Goal: Navigation & Orientation: Find specific page/section

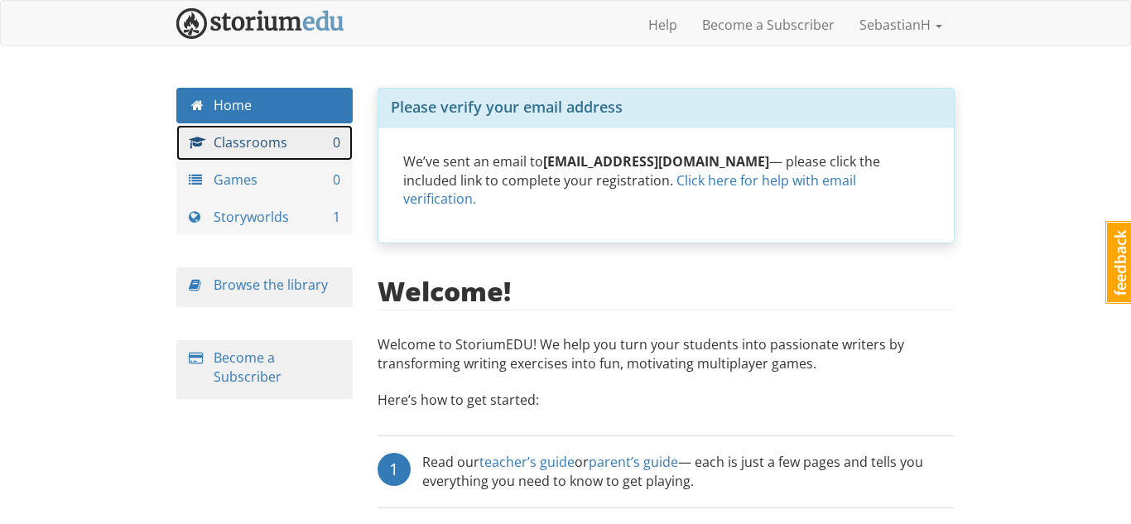
click at [229, 132] on link "Classrooms 0" at bounding box center [264, 143] width 176 height 36
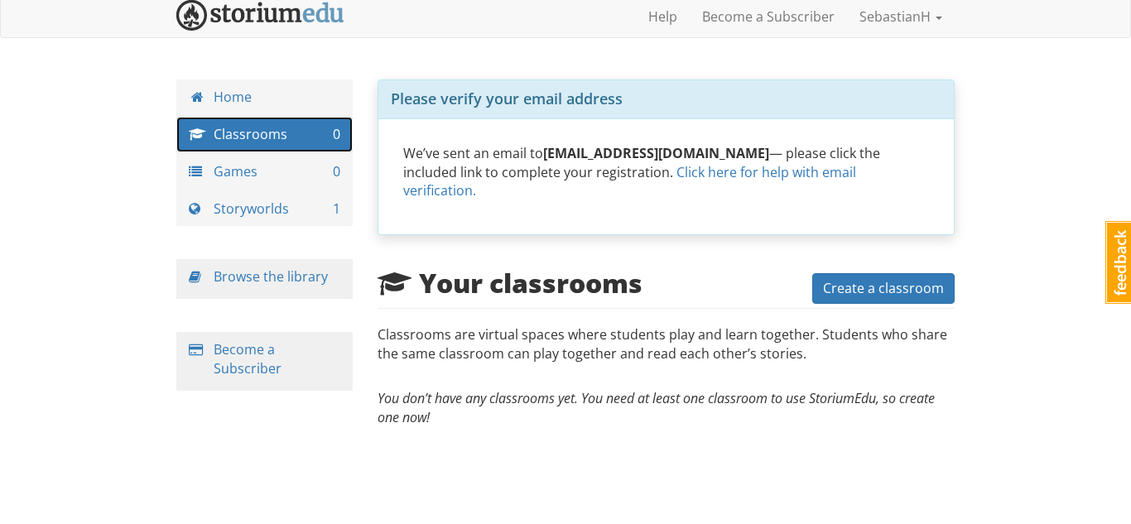
scroll to position [1, 0]
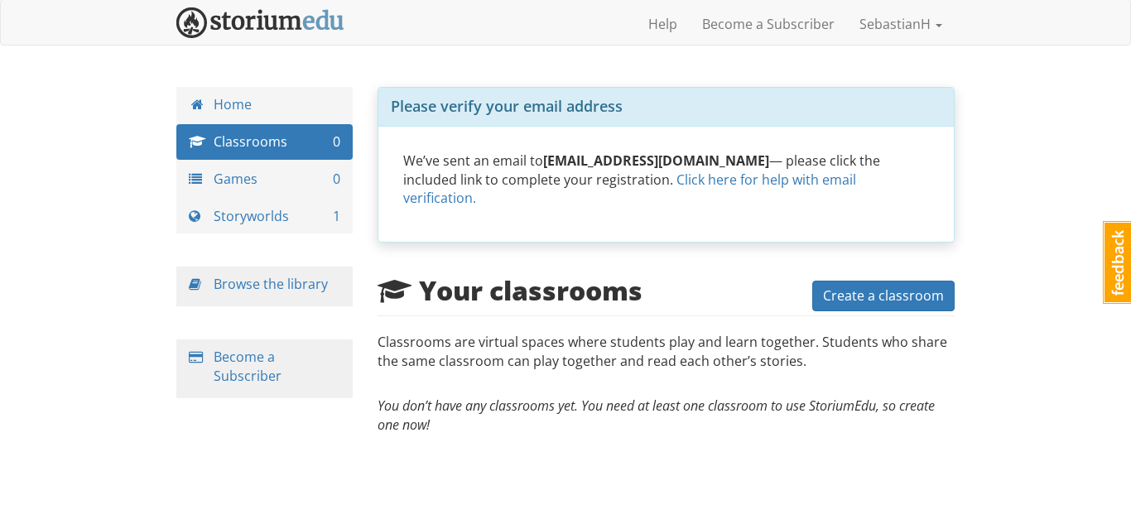
click at [1115, 269] on link "Feedback" at bounding box center [1118, 262] width 30 height 83
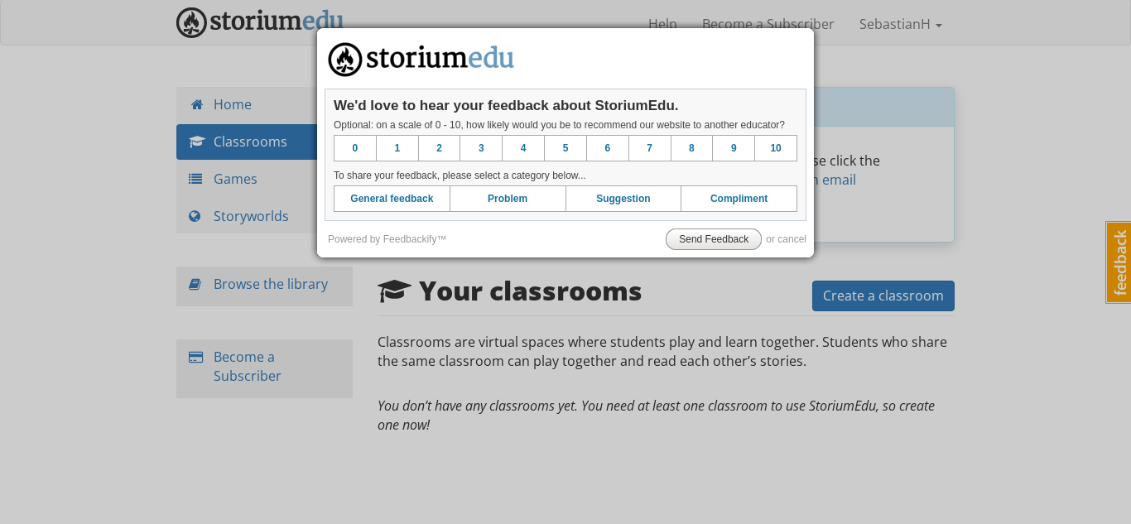
click at [812, 280] on div at bounding box center [565, 262] width 1131 height 524
click at [771, 246] on div "or cancel" at bounding box center [786, 240] width 41 height 22
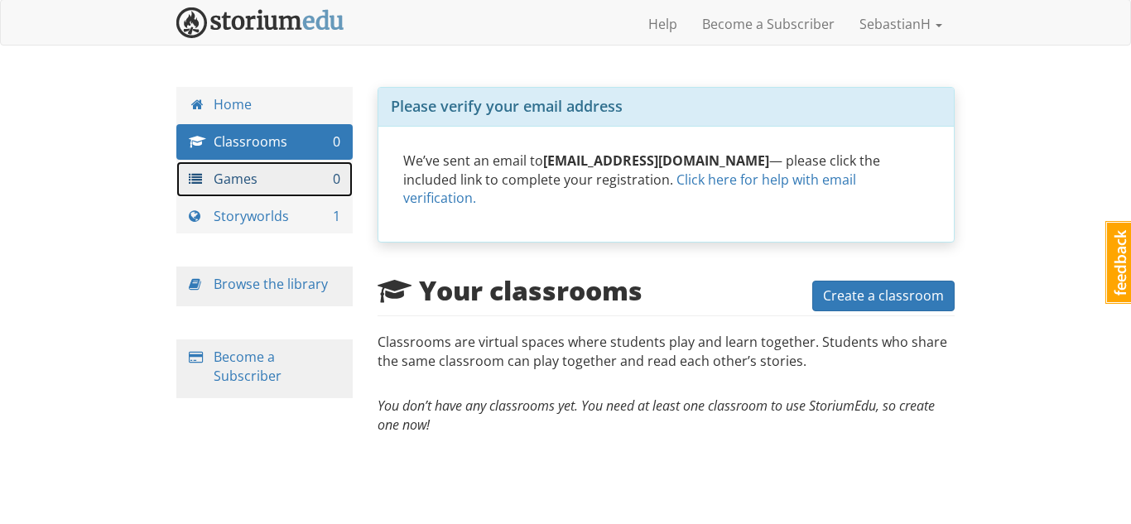
click at [315, 195] on link "Games 0" at bounding box center [264, 179] width 176 height 36
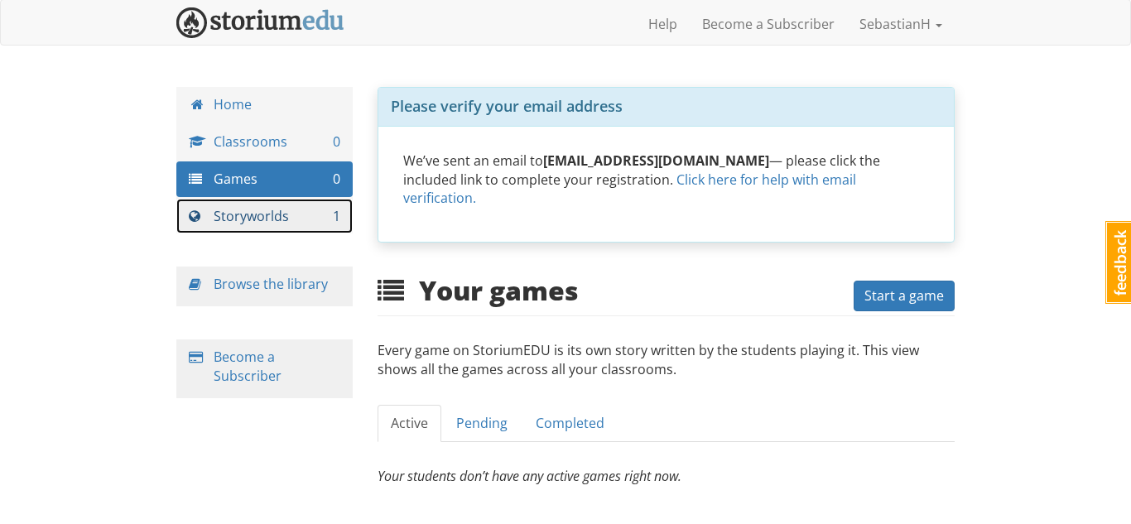
click at [319, 224] on link "Storyworlds 1" at bounding box center [264, 217] width 176 height 36
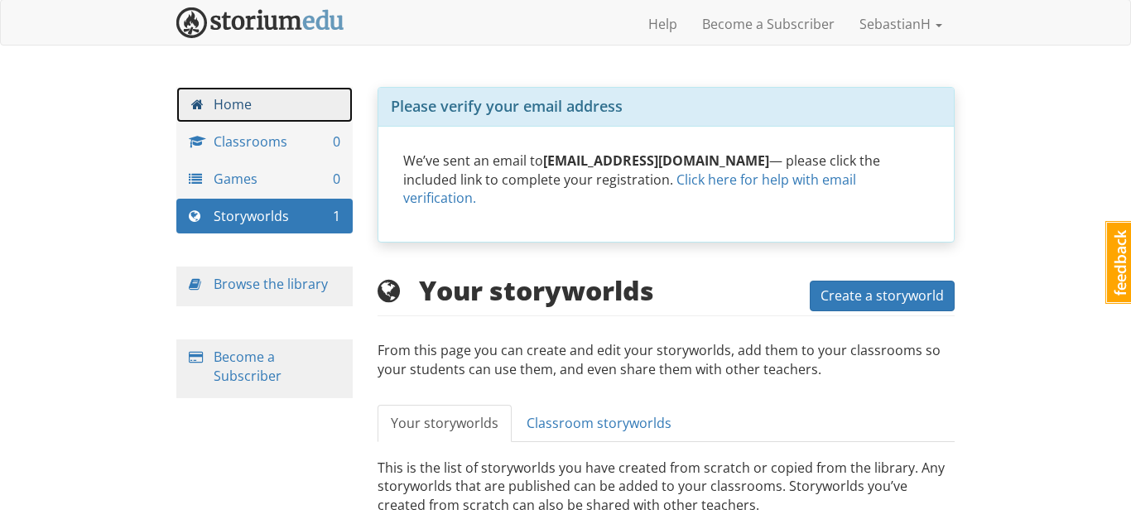
click at [213, 96] on link "Home" at bounding box center [264, 105] width 176 height 36
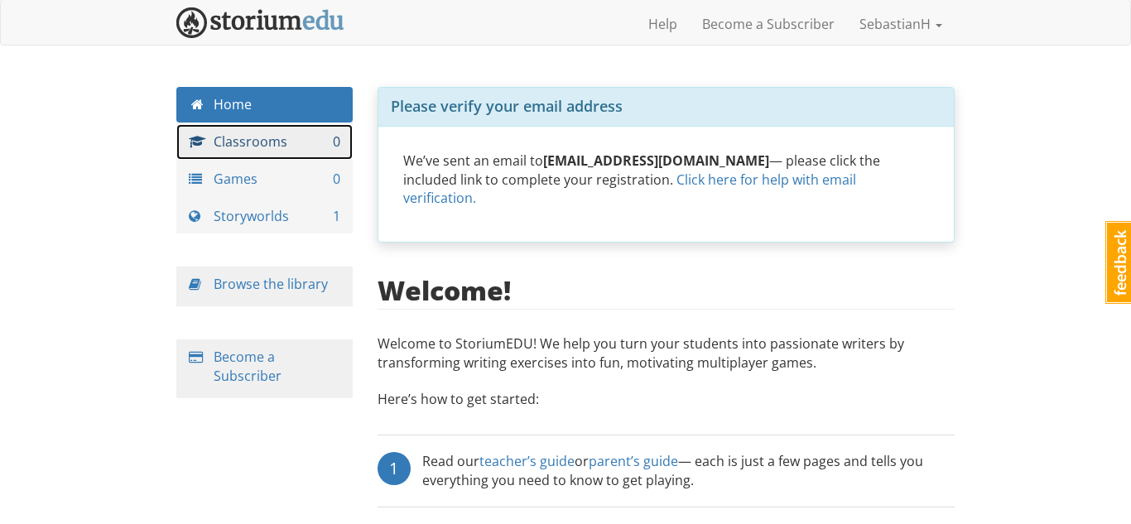
click at [239, 124] on link "Classrooms 0" at bounding box center [264, 142] width 176 height 36
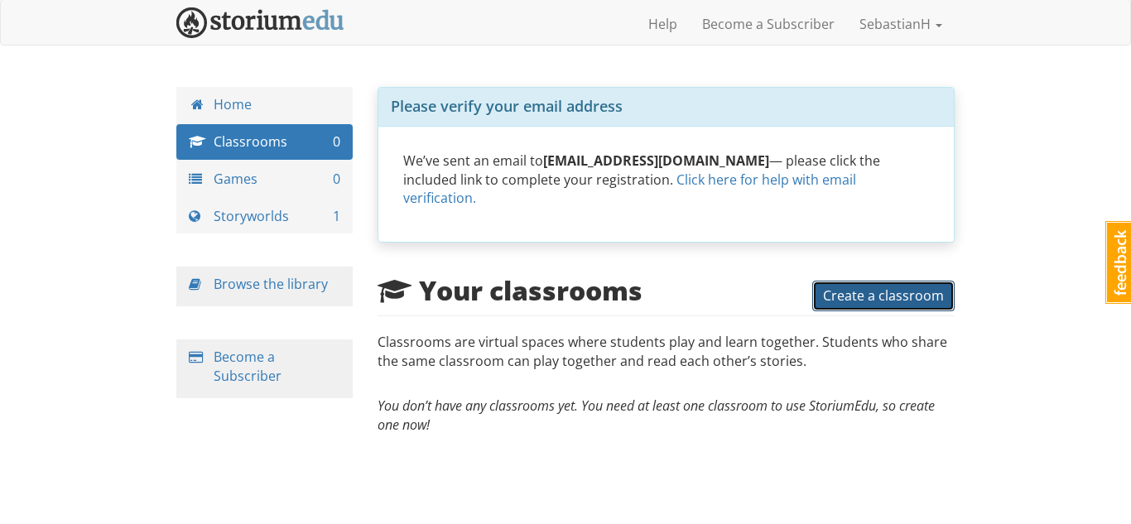
click at [878, 287] on span "Create a classroom" at bounding box center [883, 296] width 121 height 18
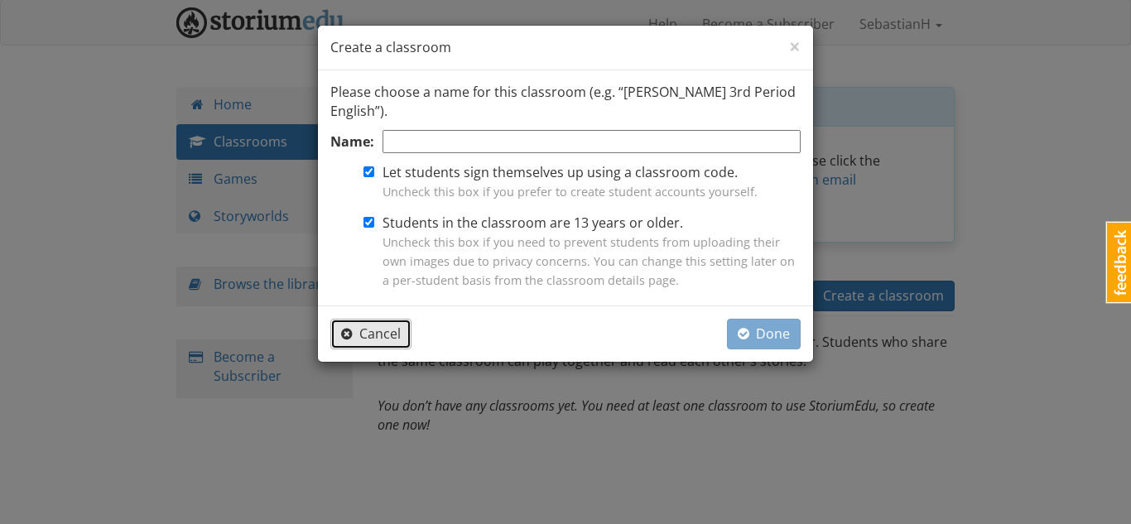
click at [407, 333] on button "Cancel" at bounding box center [370, 334] width 81 height 31
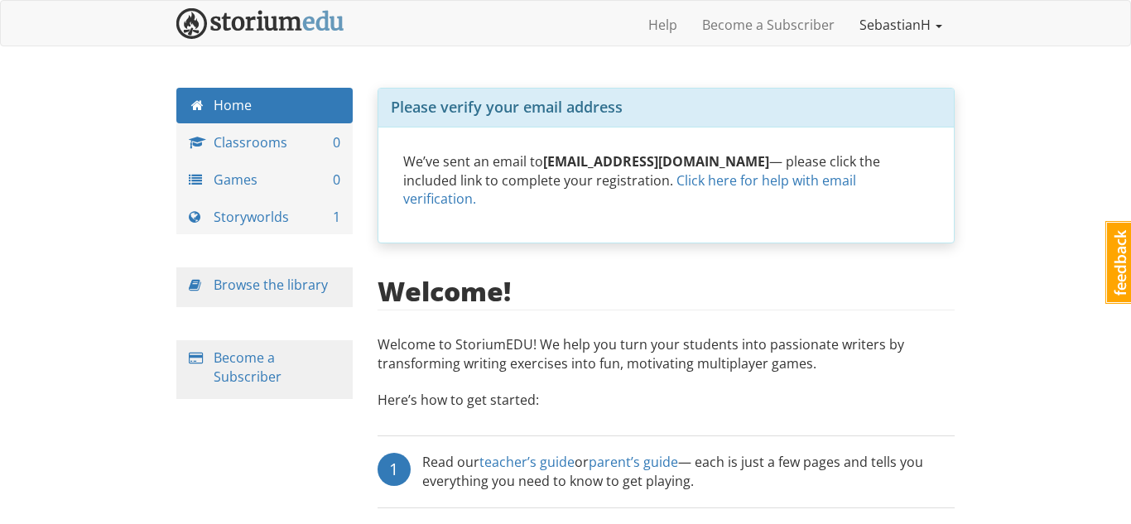
click at [918, 22] on link "SebastianH" at bounding box center [901, 24] width 108 height 41
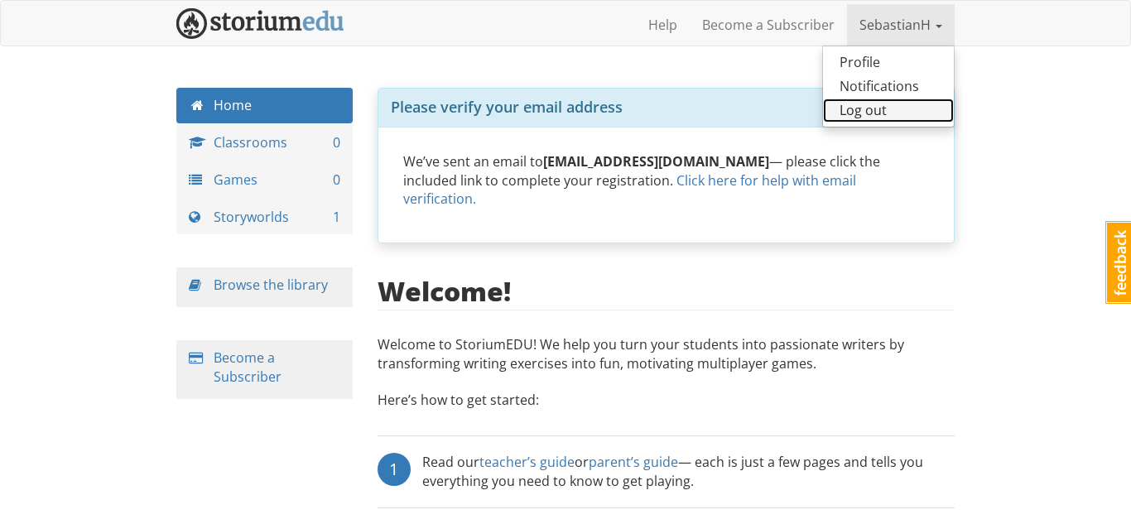
click at [893, 117] on link "Log out" at bounding box center [888, 111] width 131 height 24
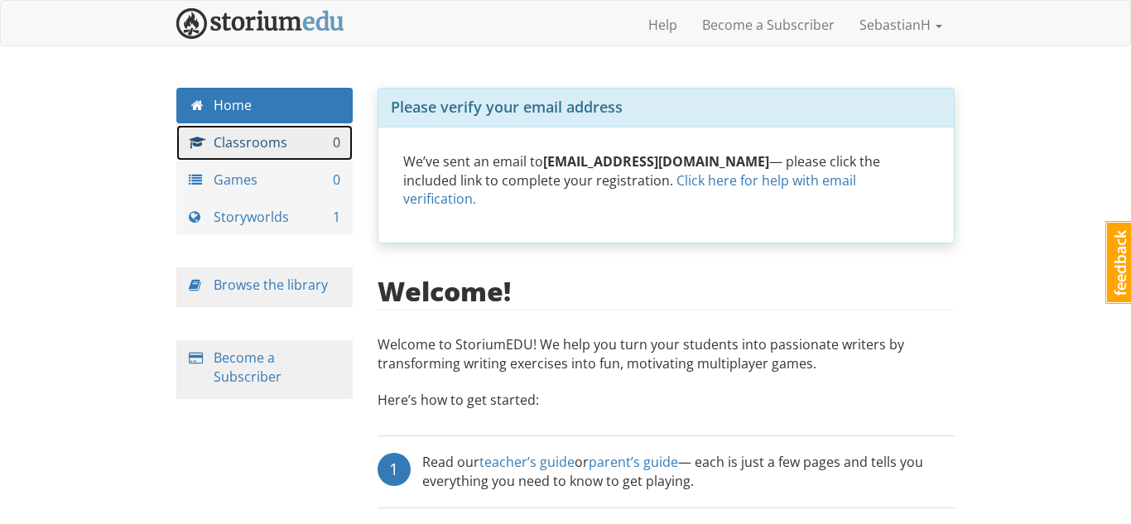
click at [327, 145] on link "Classrooms 0" at bounding box center [264, 143] width 176 height 36
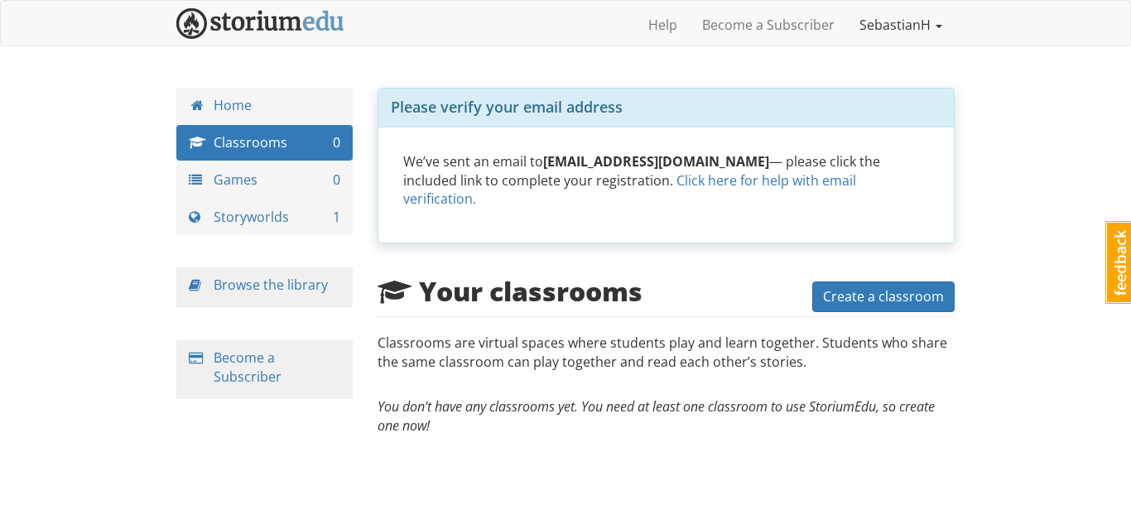
click at [900, 36] on link "SebastianH" at bounding box center [901, 24] width 108 height 41
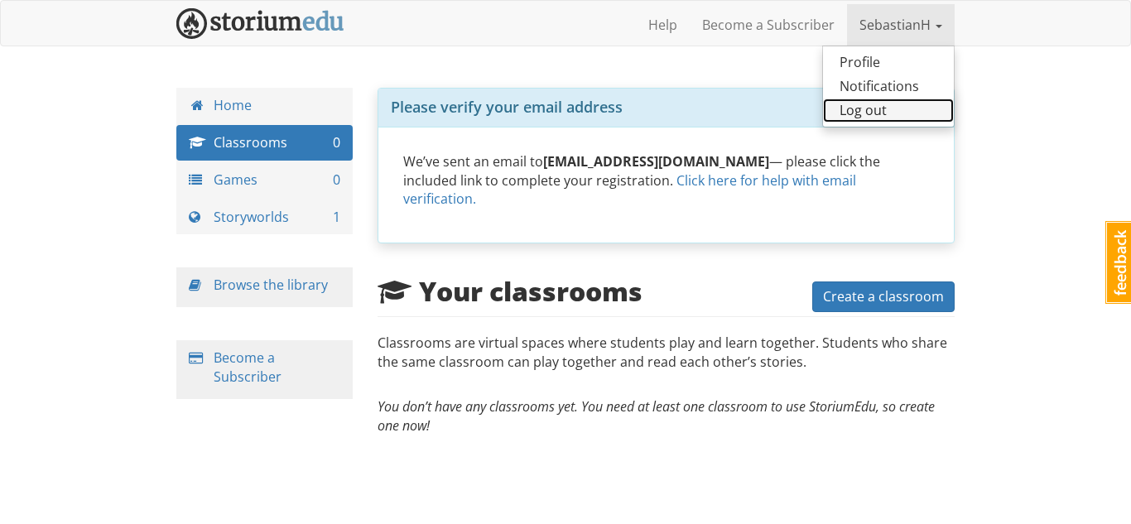
click at [848, 109] on link "Log out" at bounding box center [888, 111] width 131 height 24
